Goal: Communication & Community: Participate in discussion

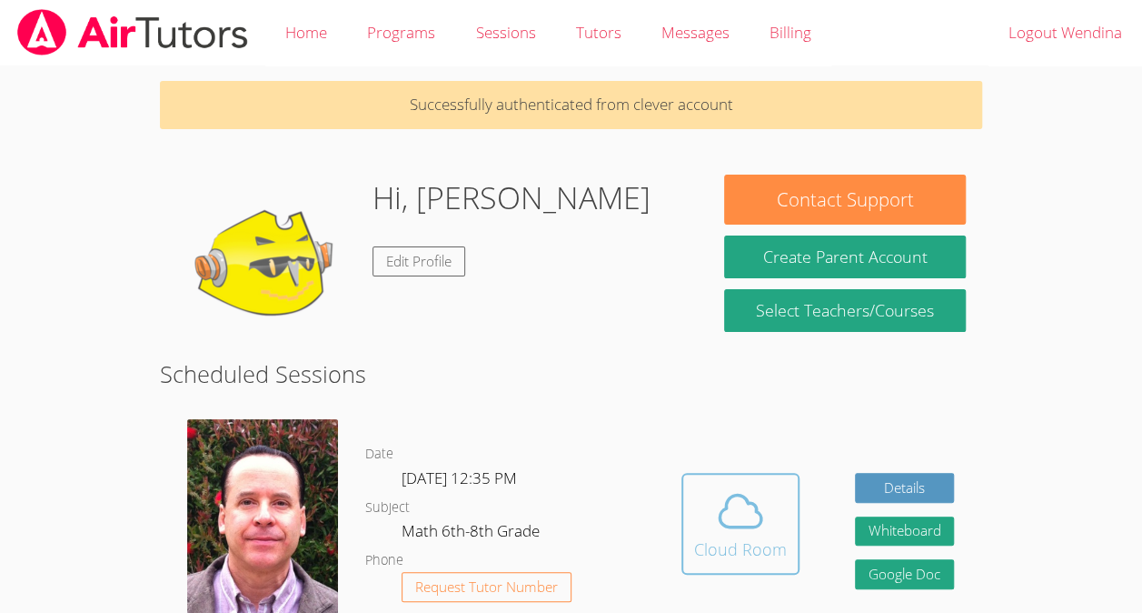
click at [756, 525] on icon at bounding box center [741, 511] width 42 height 32
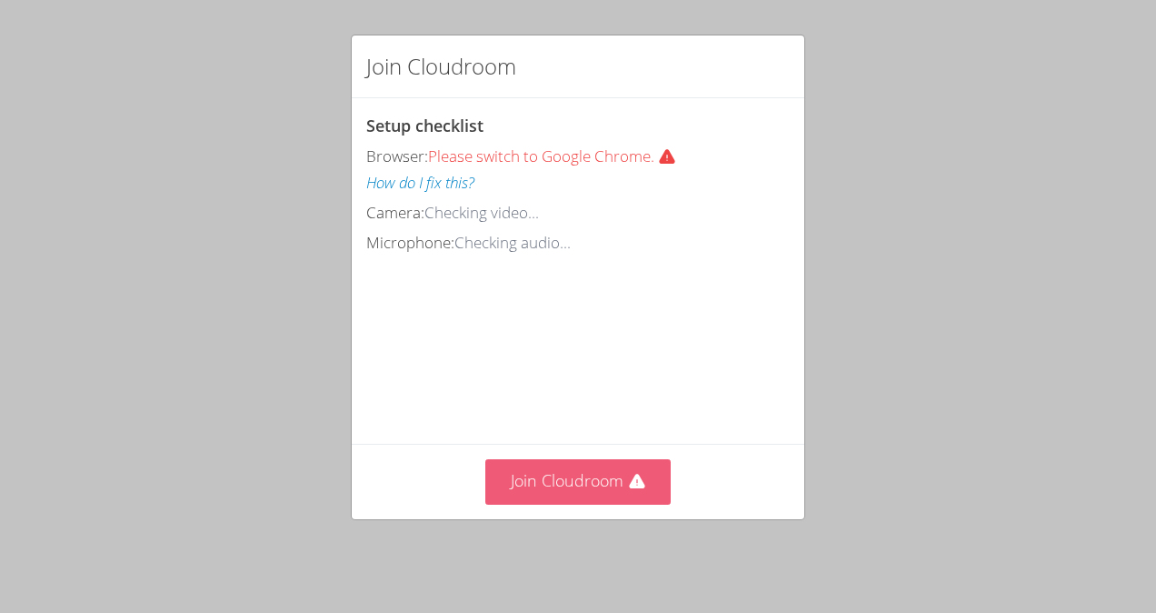
click at [557, 483] on button "Join Cloudroom" at bounding box center [578, 481] width 186 height 45
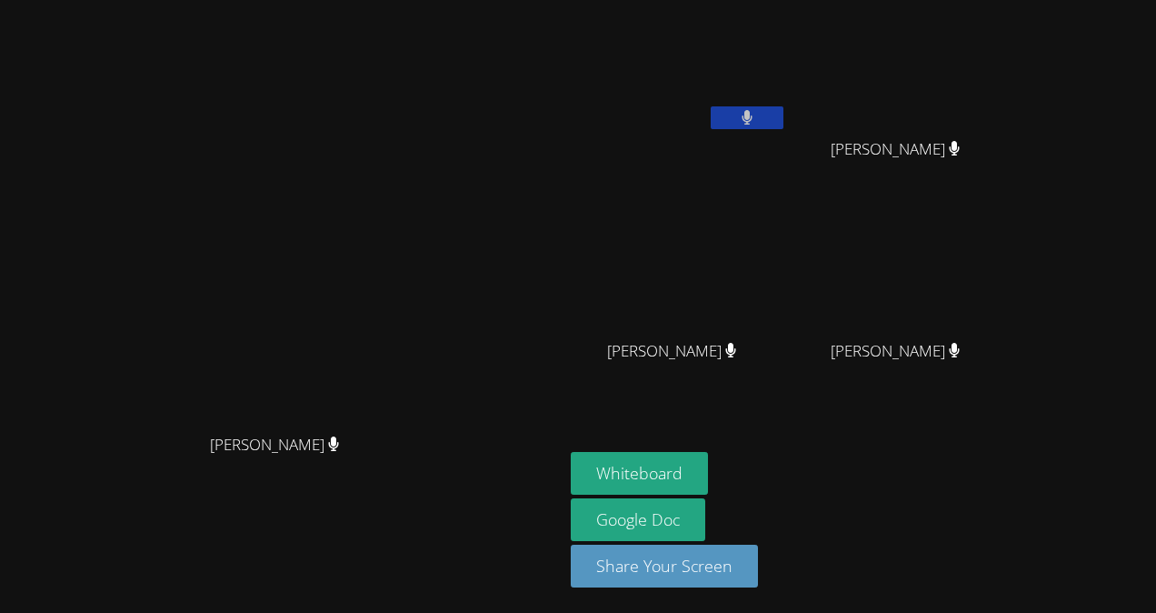
click at [787, 73] on video at bounding box center [679, 68] width 216 height 122
click at [783, 107] on button at bounding box center [747, 117] width 73 height 23
click at [708, 463] on button "Whiteboard" at bounding box center [639, 473] width 137 height 43
click at [783, 127] on button at bounding box center [747, 117] width 73 height 23
click at [783, 120] on button at bounding box center [747, 117] width 73 height 23
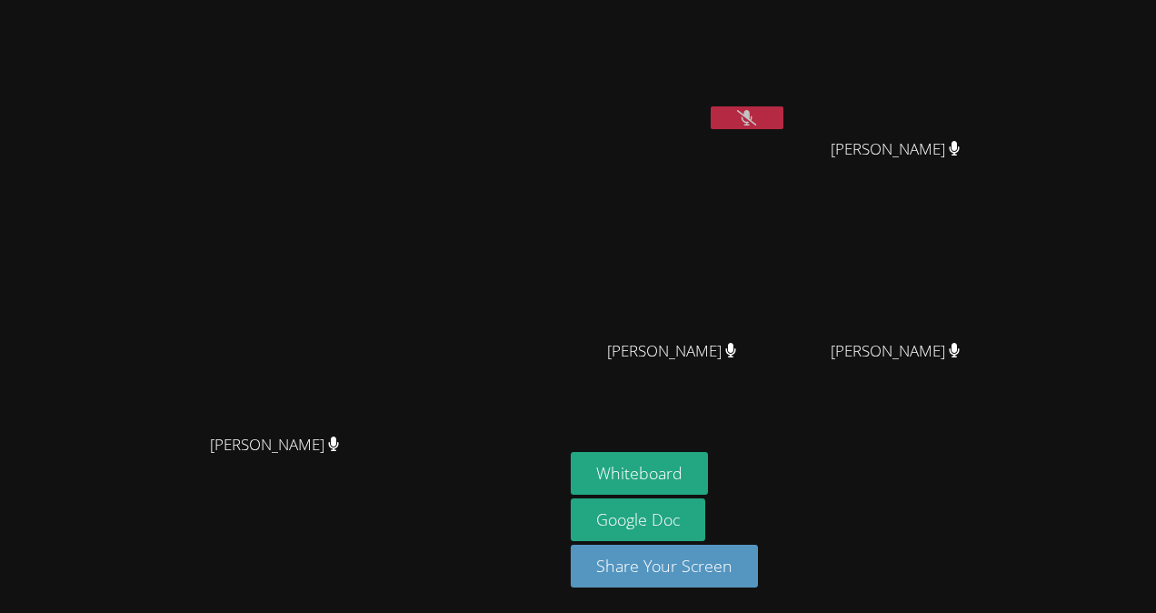
click at [783, 120] on button at bounding box center [747, 117] width 73 height 23
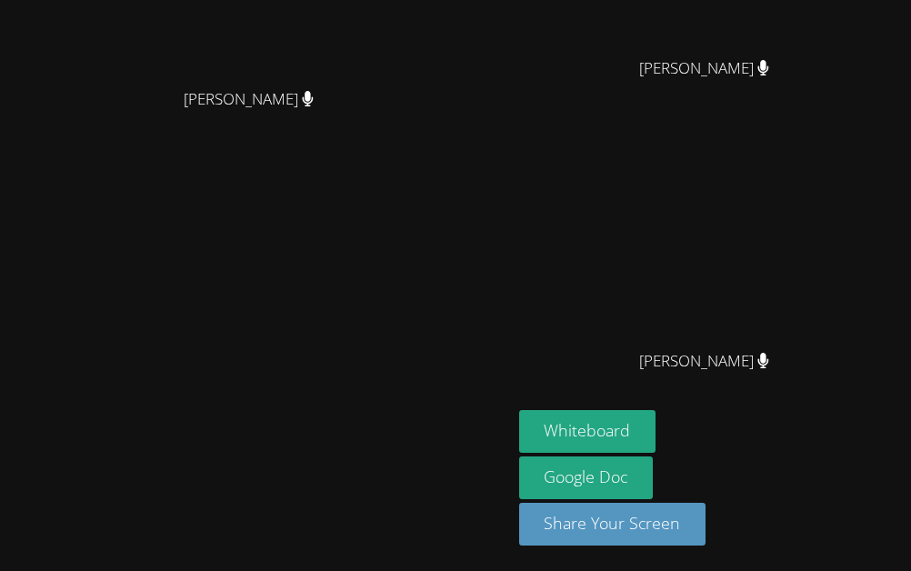
scroll to position [694, 0]
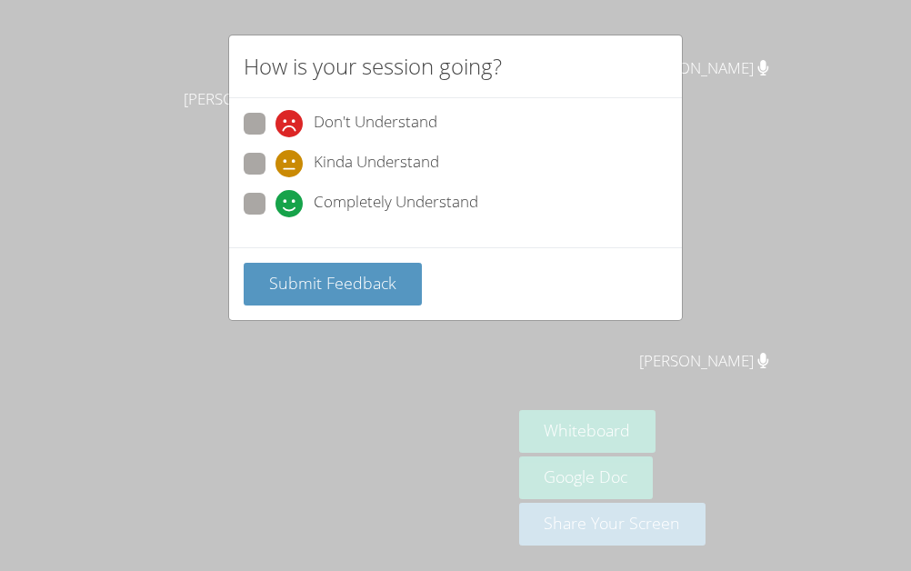
click at [763, 111] on div "How is your session going? Don't Understand Kinda Understand Completely Underst…" at bounding box center [455, 285] width 911 height 571
click at [423, 164] on span "Kinda Understand" at bounding box center [376, 163] width 125 height 27
click at [291, 164] on input "Kinda Understand" at bounding box center [282, 160] width 15 height 15
radio input "true"
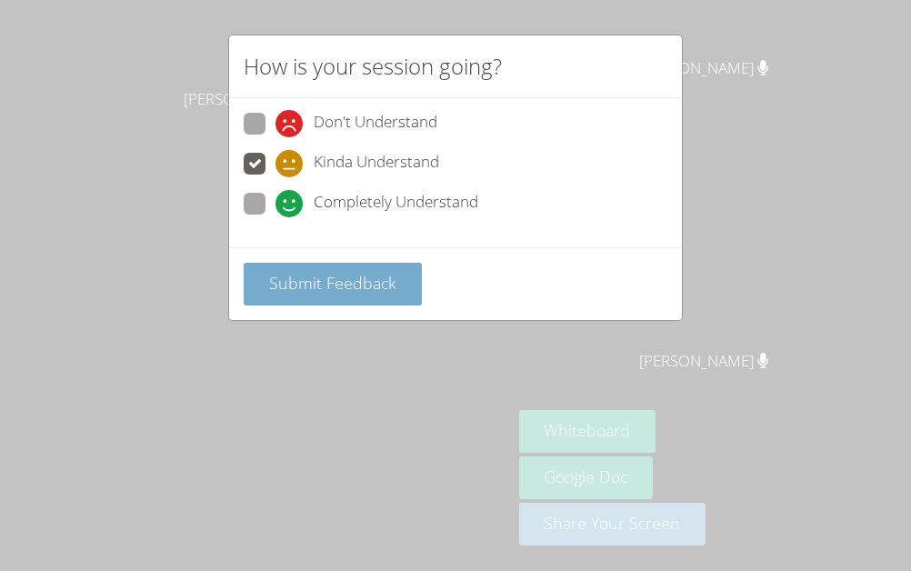
click at [408, 263] on button "Submit Feedback" at bounding box center [333, 284] width 178 height 43
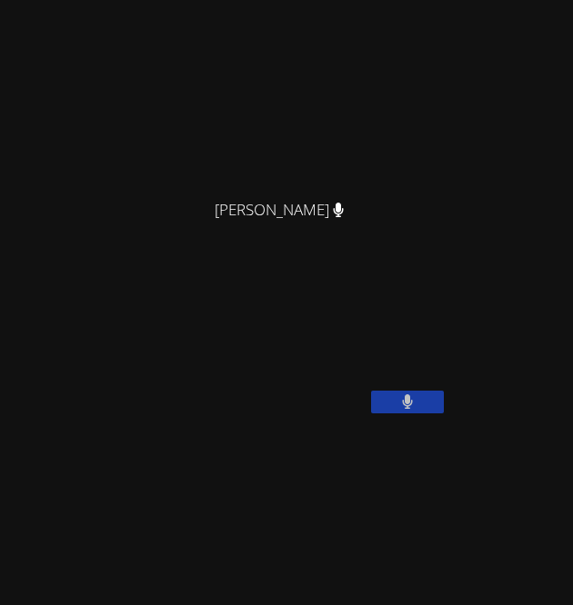
scroll to position [131, 0]
